Goal: Task Accomplishment & Management: Use online tool/utility

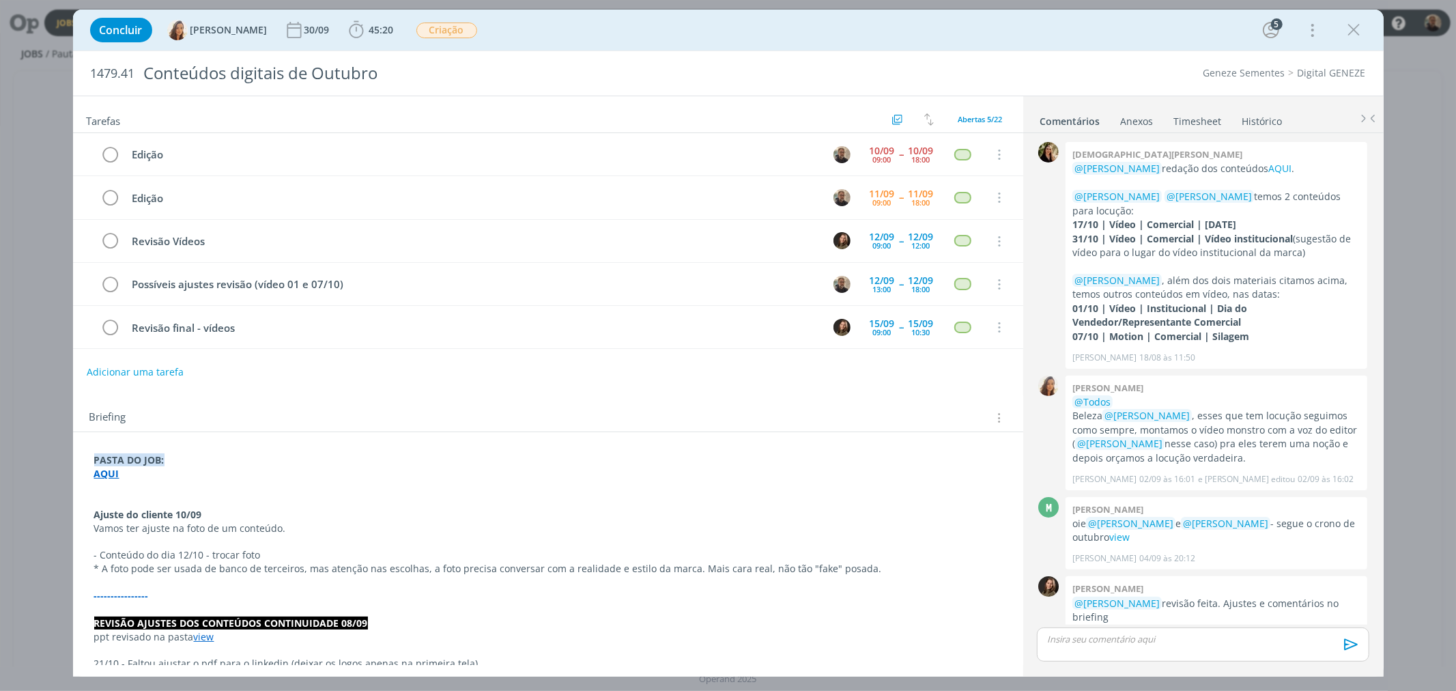
scroll to position [1326, 0]
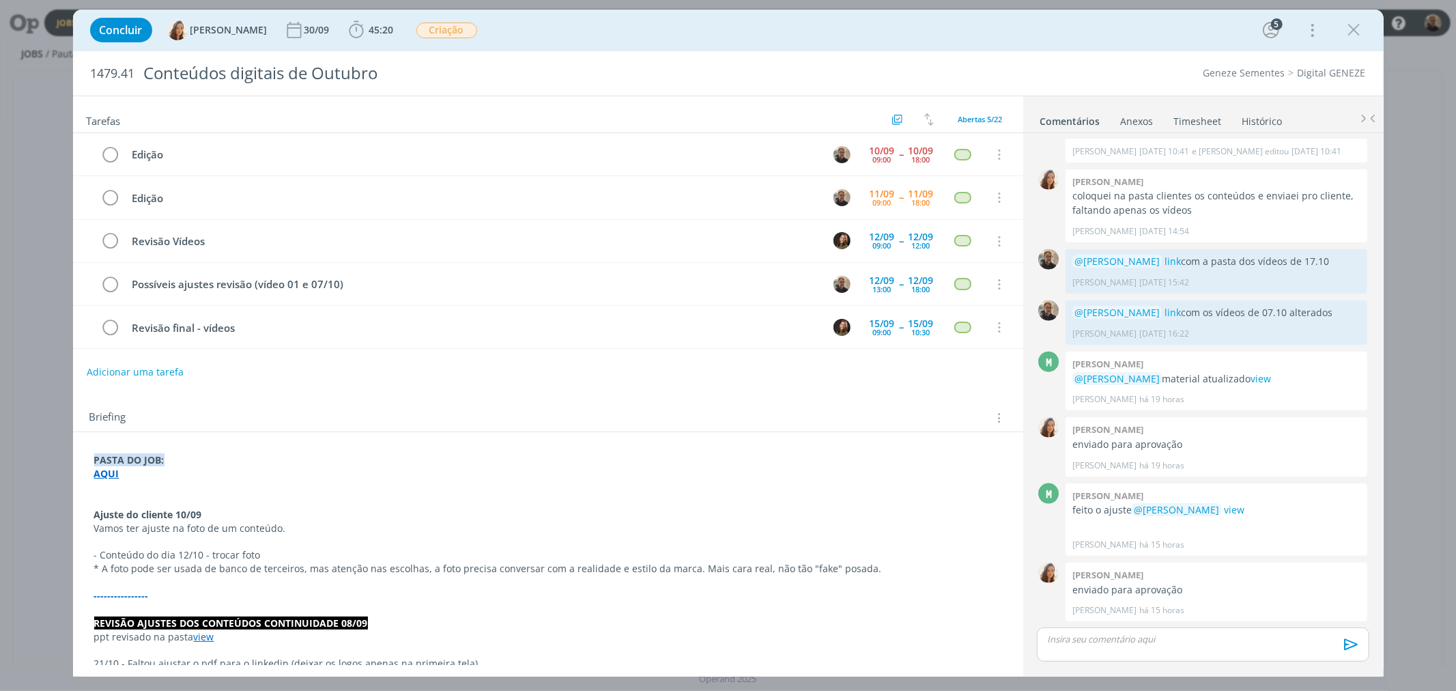
click at [112, 474] on strong "AQUI" at bounding box center [106, 473] width 25 height 13
click at [174, 499] on link "[URL][DOMAIN_NAME]" at bounding box center [183, 500] width 103 height 18
click at [502, 500] on p "dialog" at bounding box center [548, 502] width 907 height 14
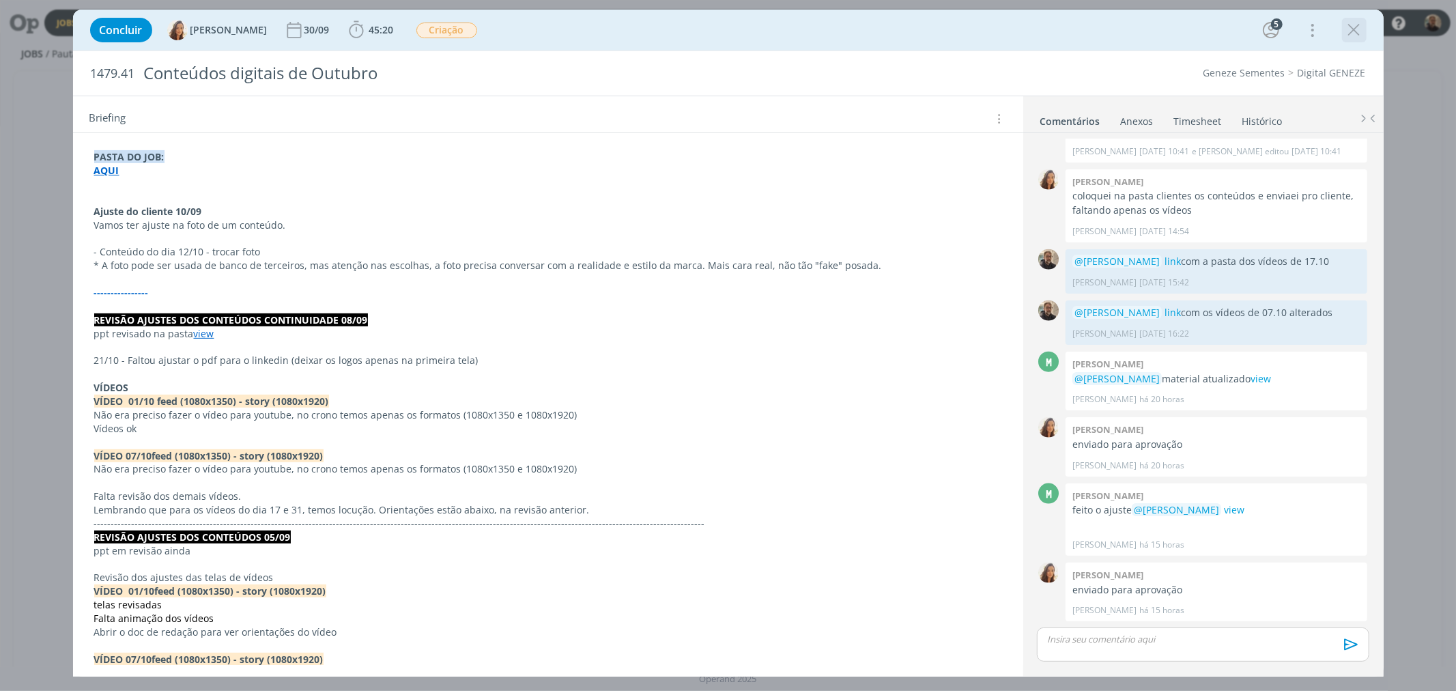
click at [1356, 28] on icon "dialog" at bounding box center [1354, 30] width 20 height 20
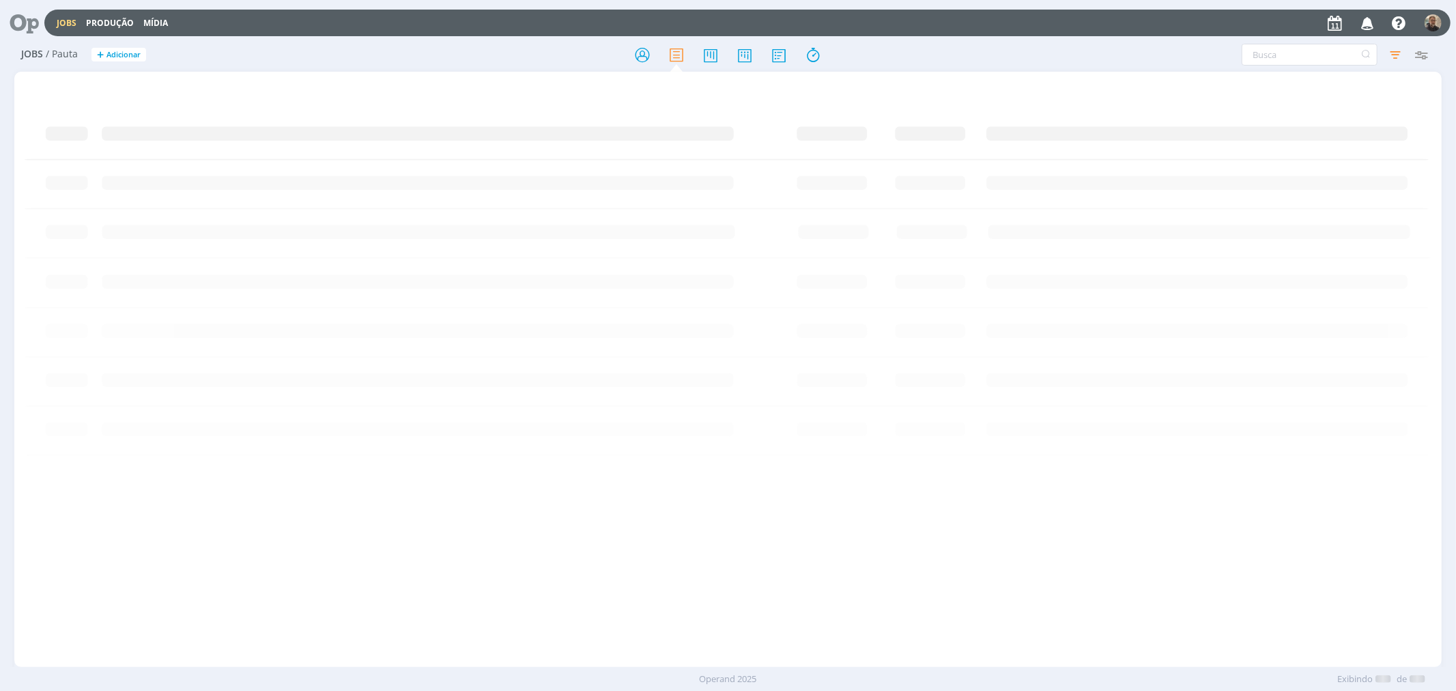
click at [23, 16] on icon at bounding box center [19, 23] width 28 height 27
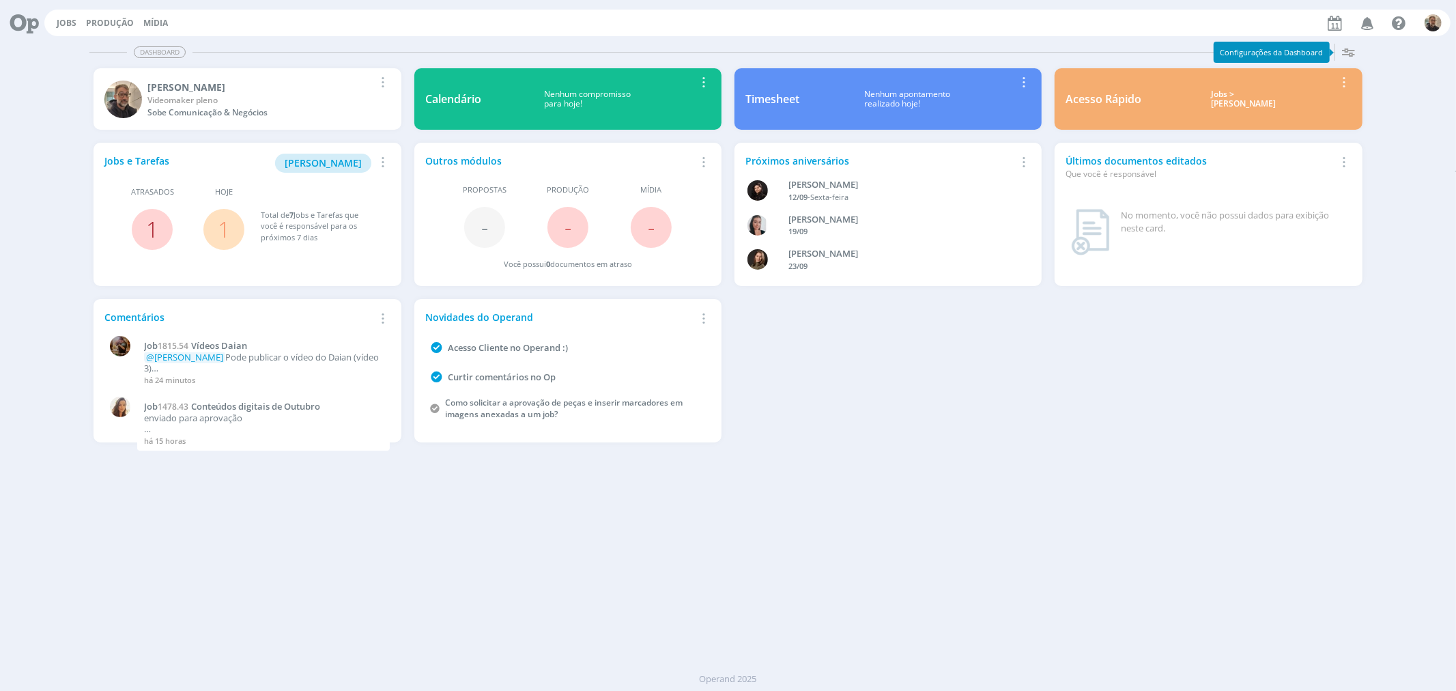
click at [150, 228] on link "1" at bounding box center [152, 228] width 12 height 29
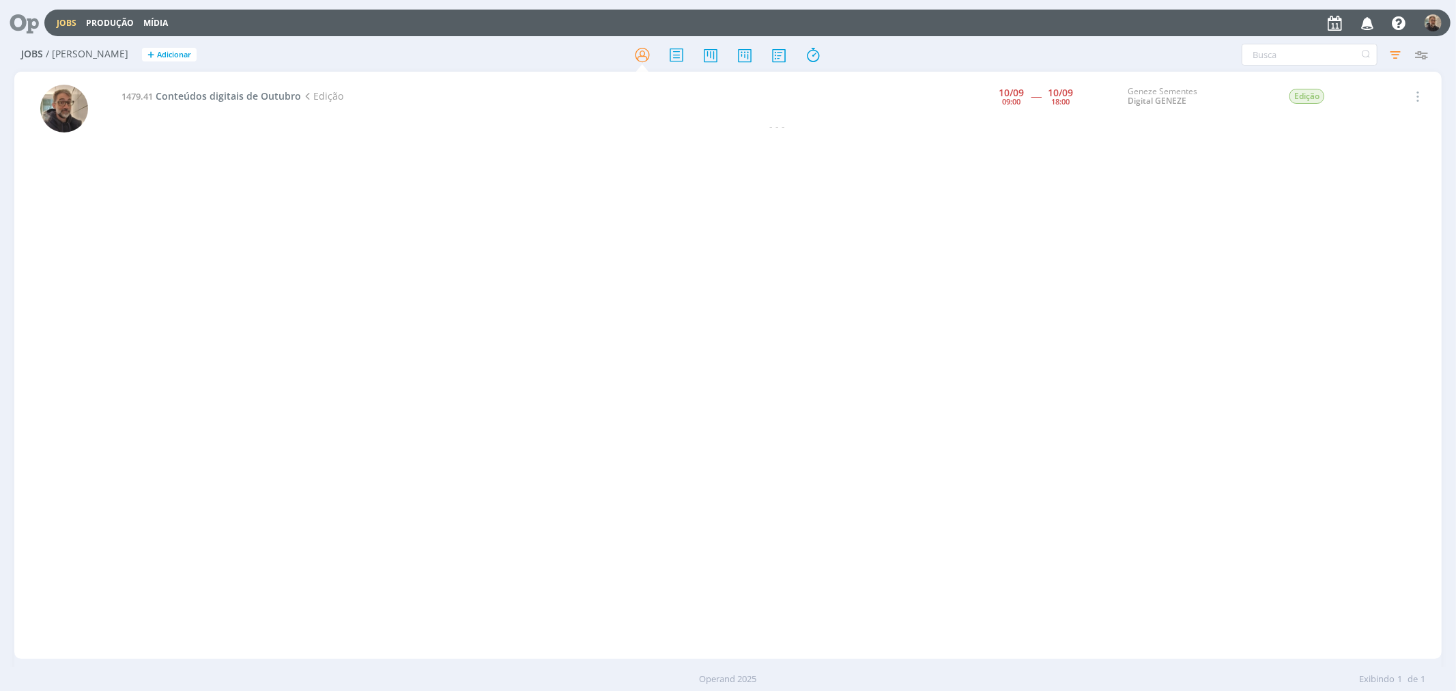
click at [29, 24] on icon at bounding box center [19, 23] width 28 height 27
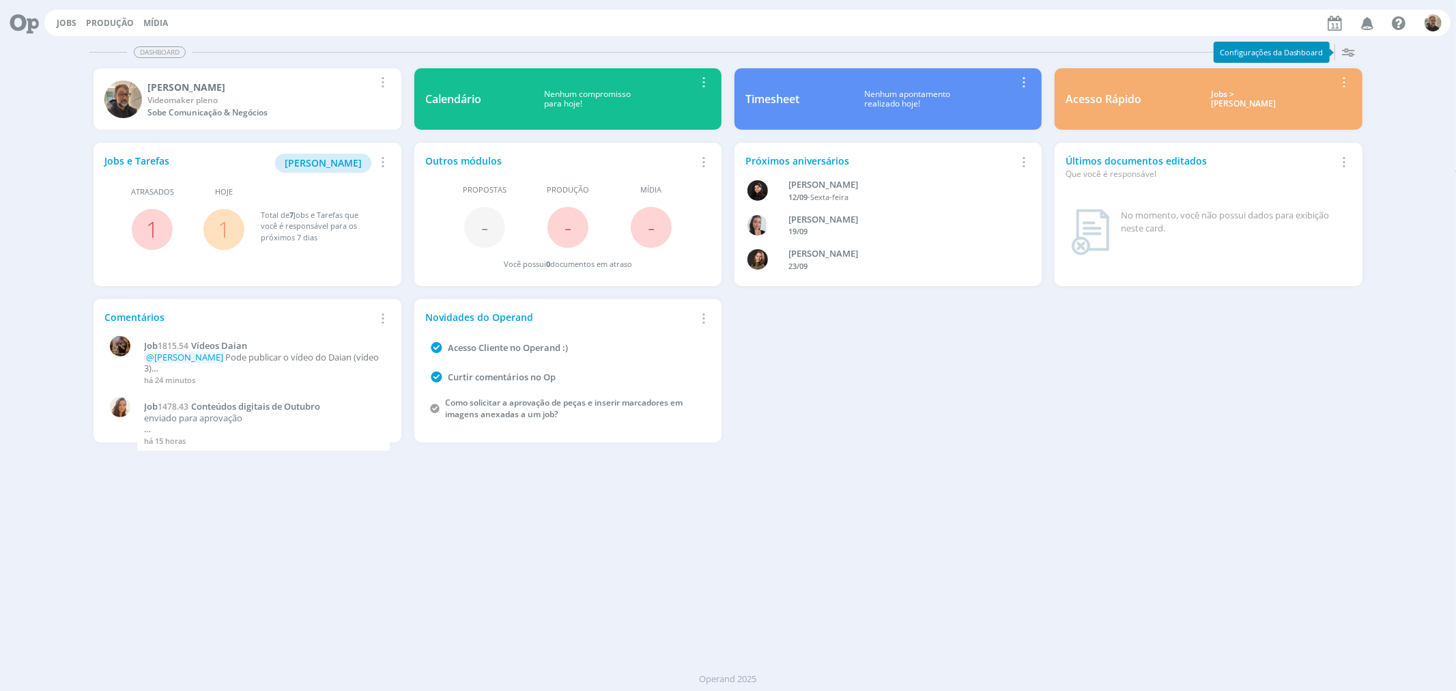
click at [220, 227] on link "1" at bounding box center [224, 228] width 12 height 29
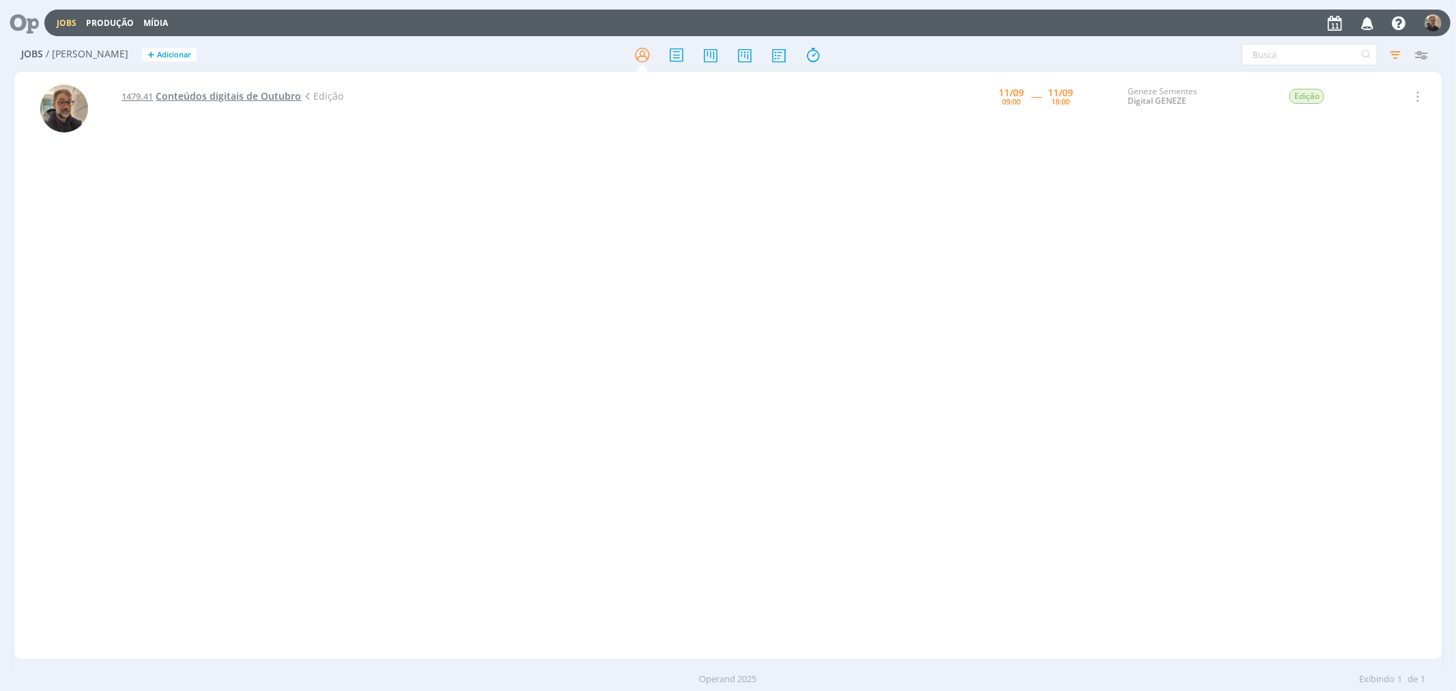
click at [179, 93] on span "Conteúdos digitais de Outubro" at bounding box center [228, 95] width 145 height 13
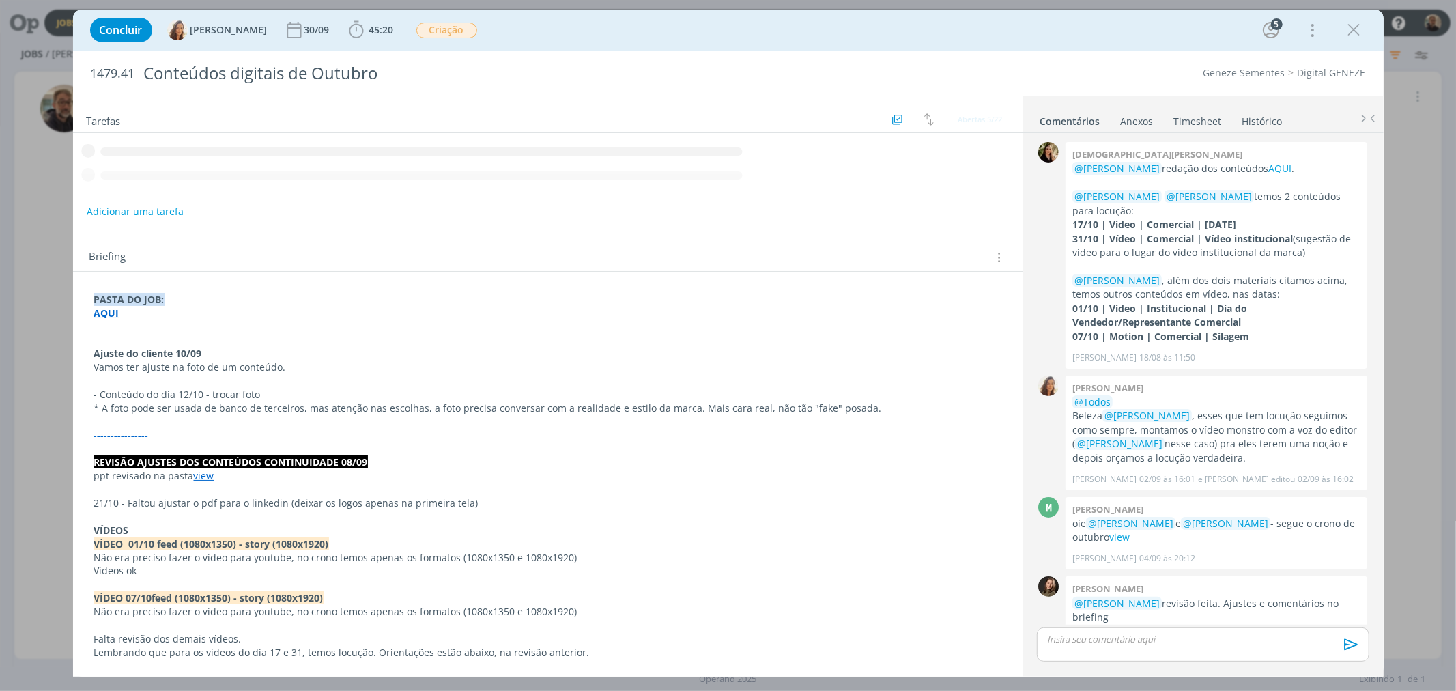
scroll to position [1326, 0]
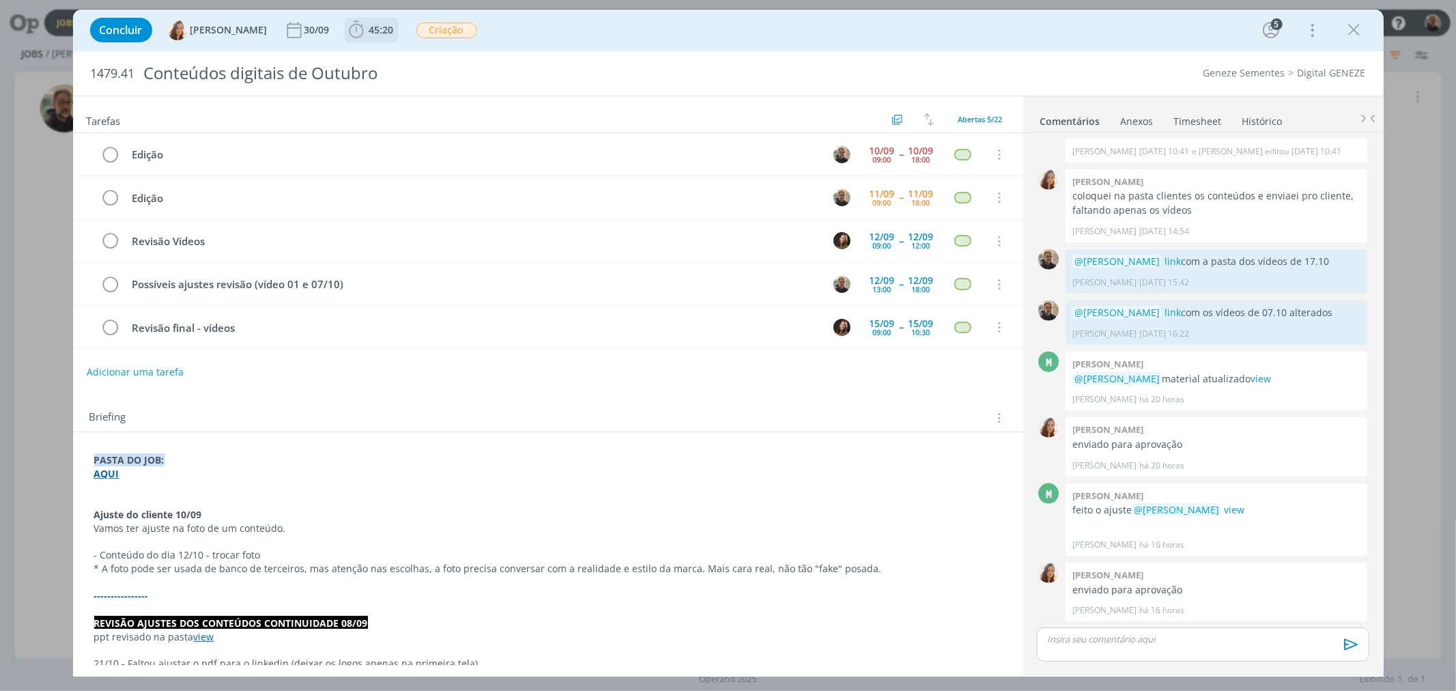
click at [369, 30] on span "45:20" at bounding box center [381, 29] width 25 height 13
click at [375, 57] on icon "dialog" at bounding box center [376, 60] width 24 height 18
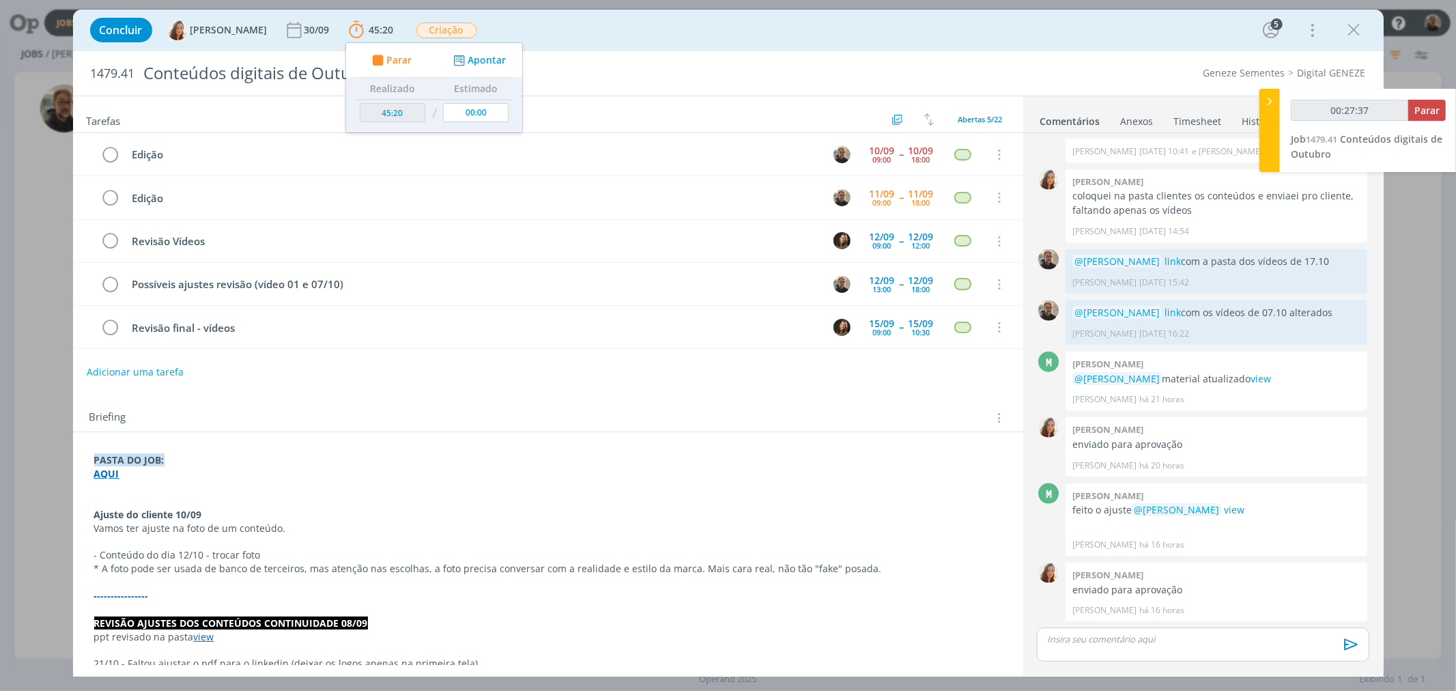
type input "00:28:37"
